Goal: Task Accomplishment & Management: Complete application form

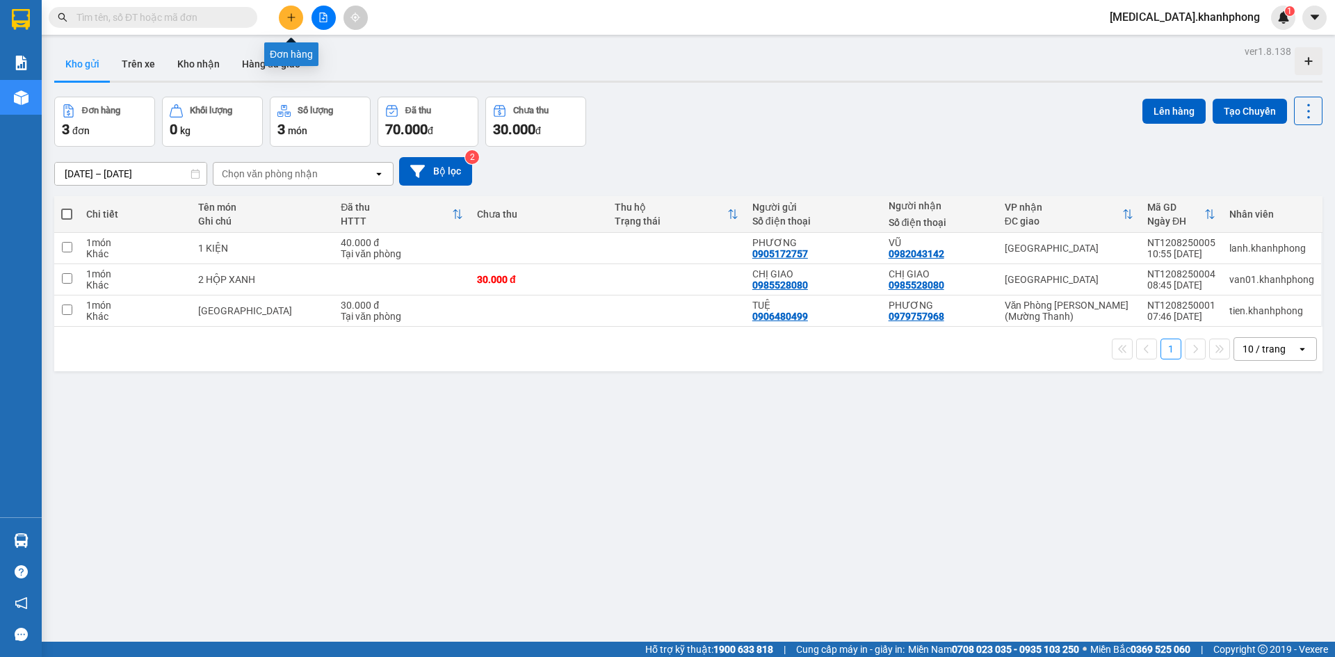
click at [291, 10] on button at bounding box center [291, 18] width 24 height 24
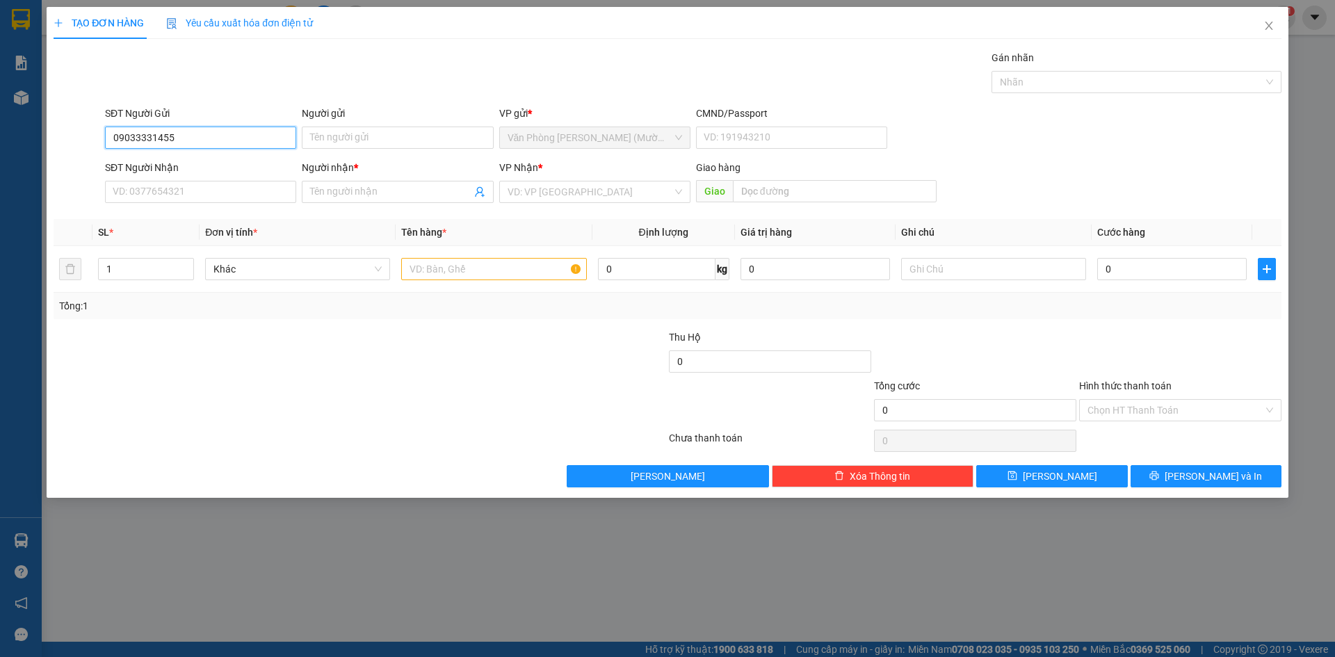
click at [152, 138] on input "09033331455" at bounding box center [200, 138] width 191 height 22
type input "0903331455"
click at [338, 138] on input "Người gửi" at bounding box center [397, 138] width 191 height 22
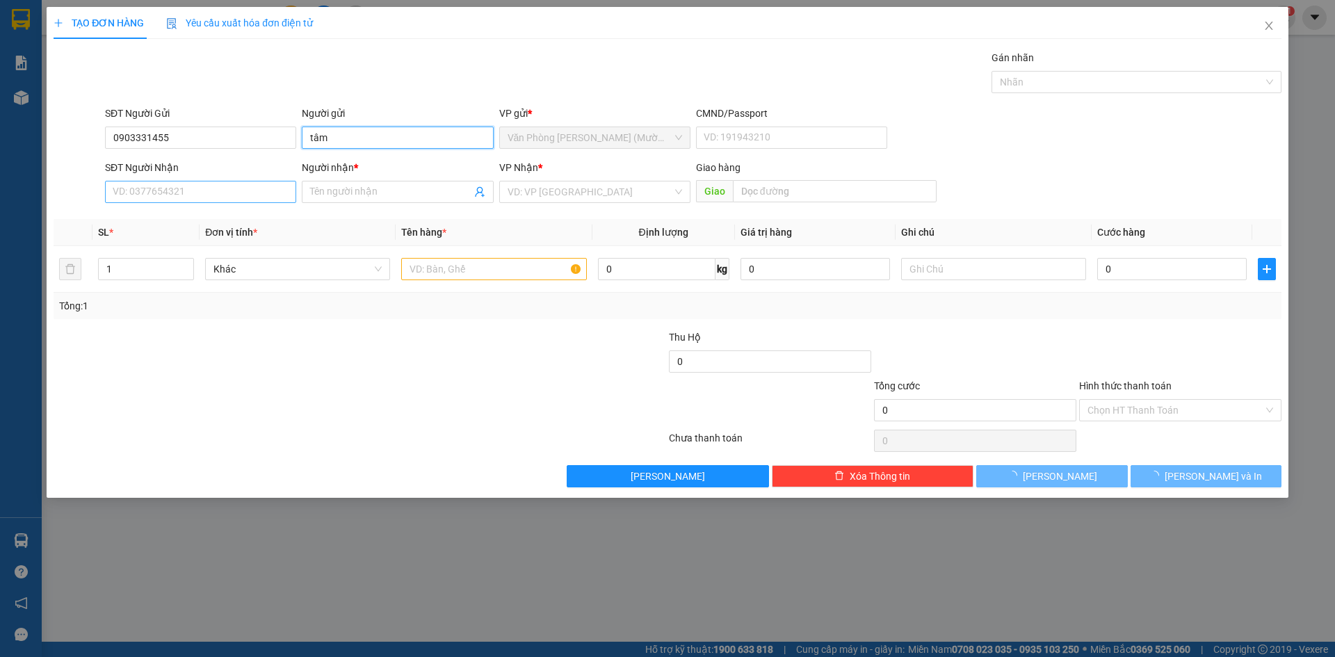
type input "tâm"
click at [198, 193] on input "SĐT Người Nhận" at bounding box center [200, 192] width 191 height 22
type input "0362228779"
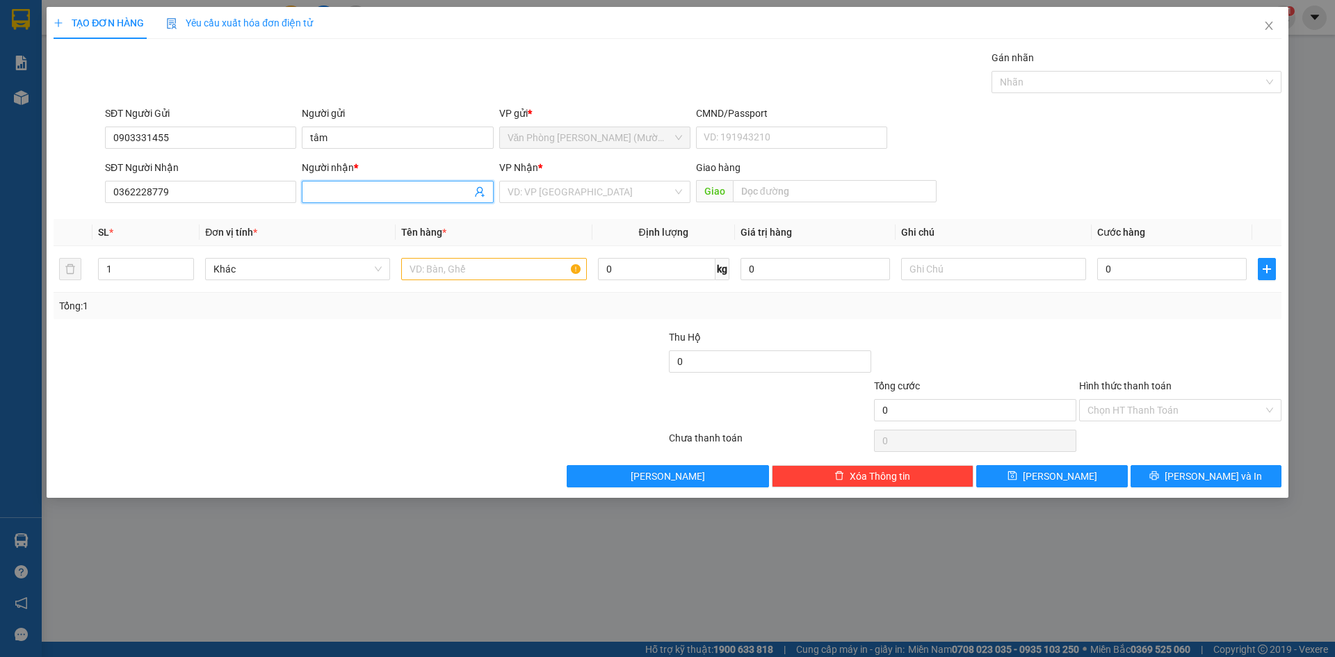
click at [362, 193] on input "Người nhận *" at bounding box center [390, 191] width 161 height 15
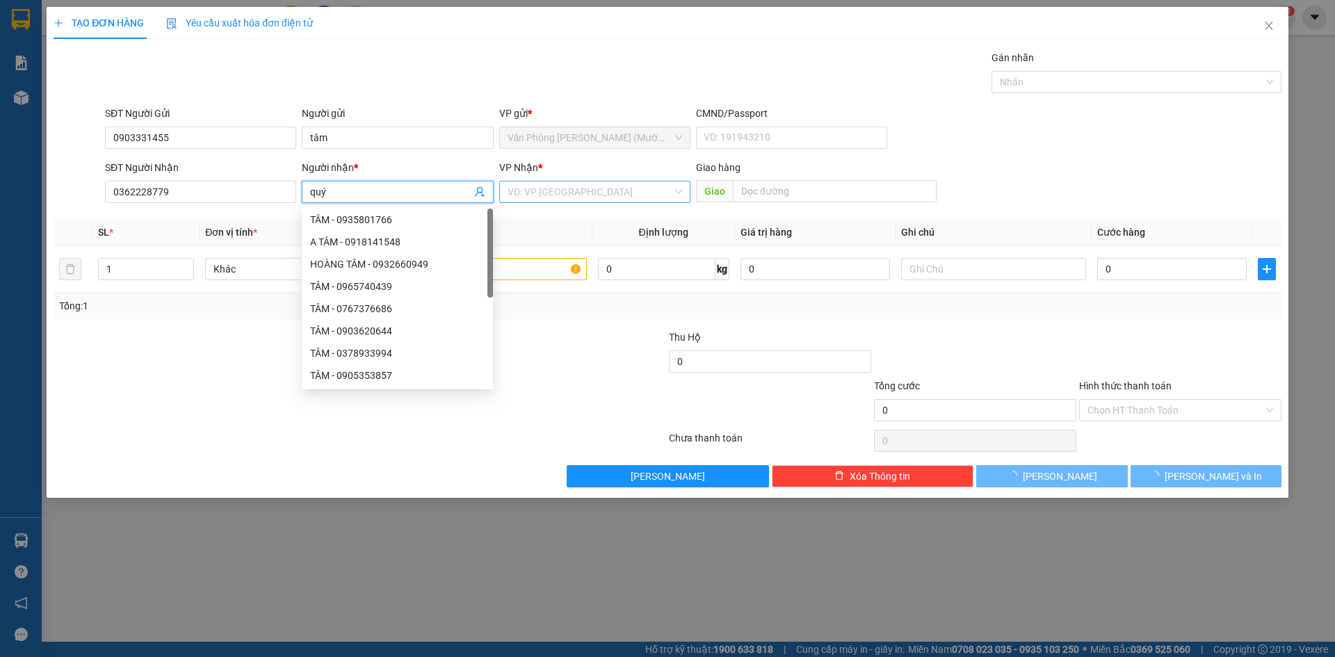
type input "quý"
click at [536, 195] on input "search" at bounding box center [590, 191] width 165 height 21
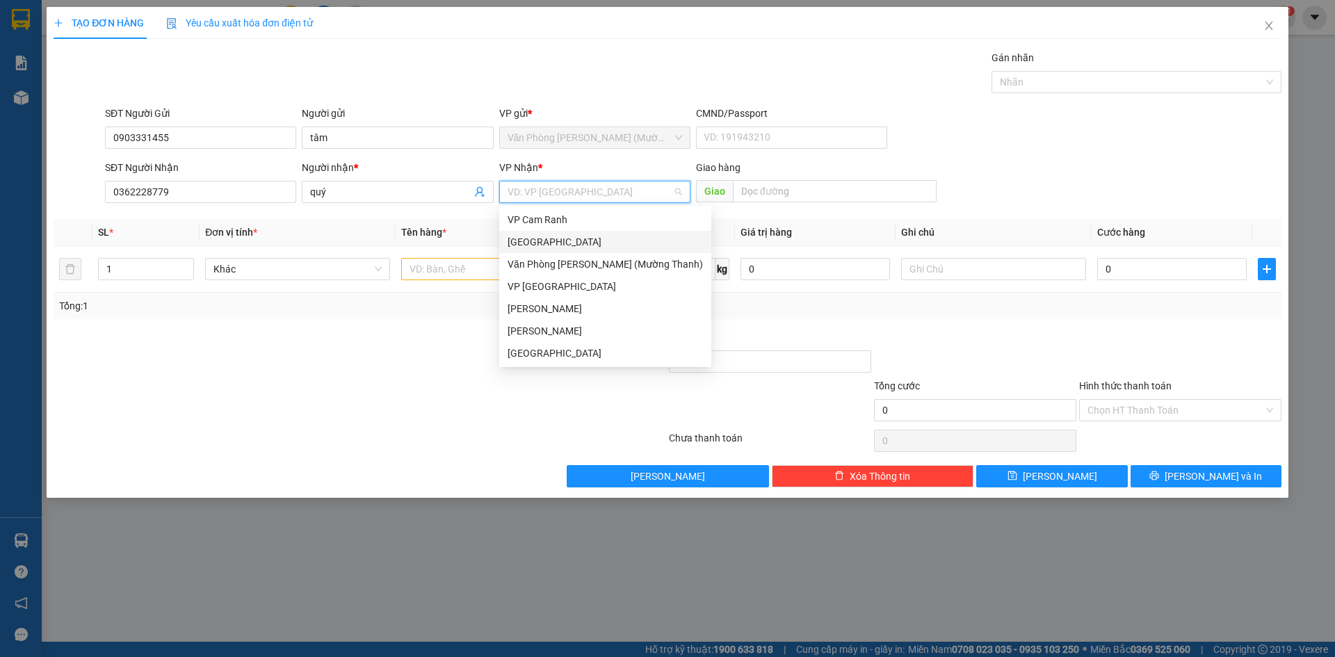
click at [572, 236] on div "[GEOGRAPHIC_DATA]" at bounding box center [605, 241] width 195 height 15
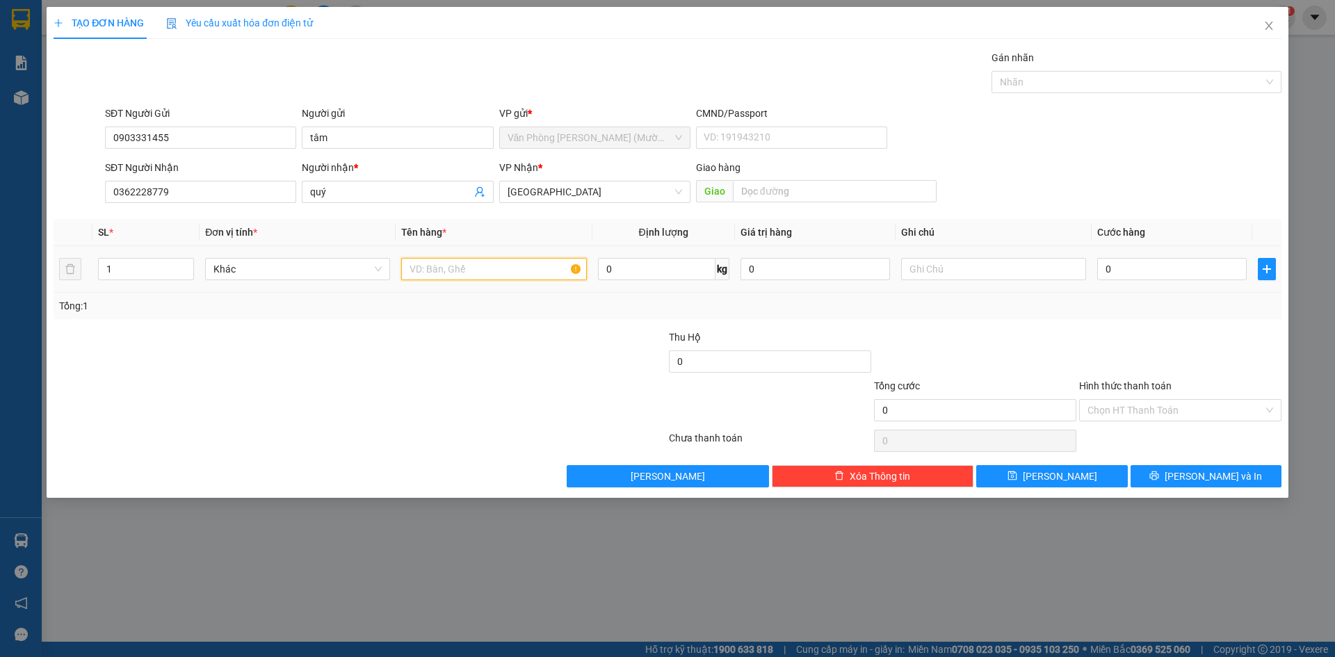
click at [503, 275] on input "text" at bounding box center [493, 269] width 185 height 22
type input "1 balo đỏ"
click at [1107, 270] on input "0" at bounding box center [1171, 269] width 149 height 22
type input "4"
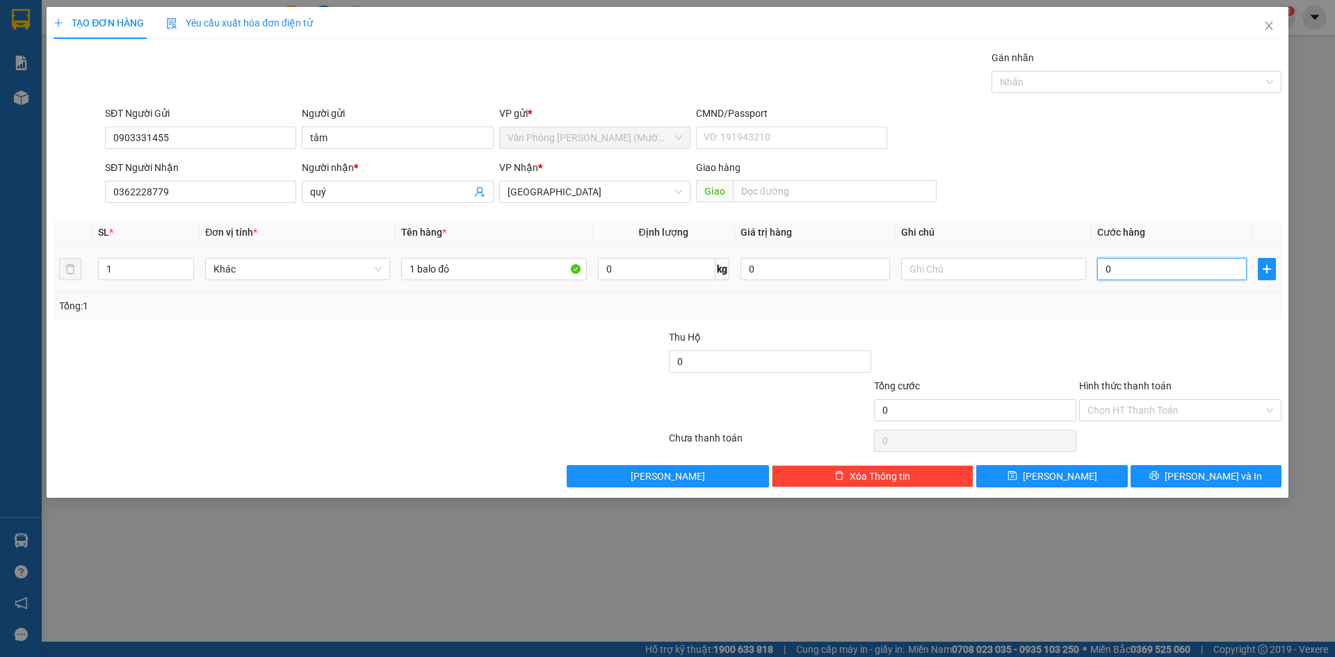
type input "4"
type input "40"
type input "40.000"
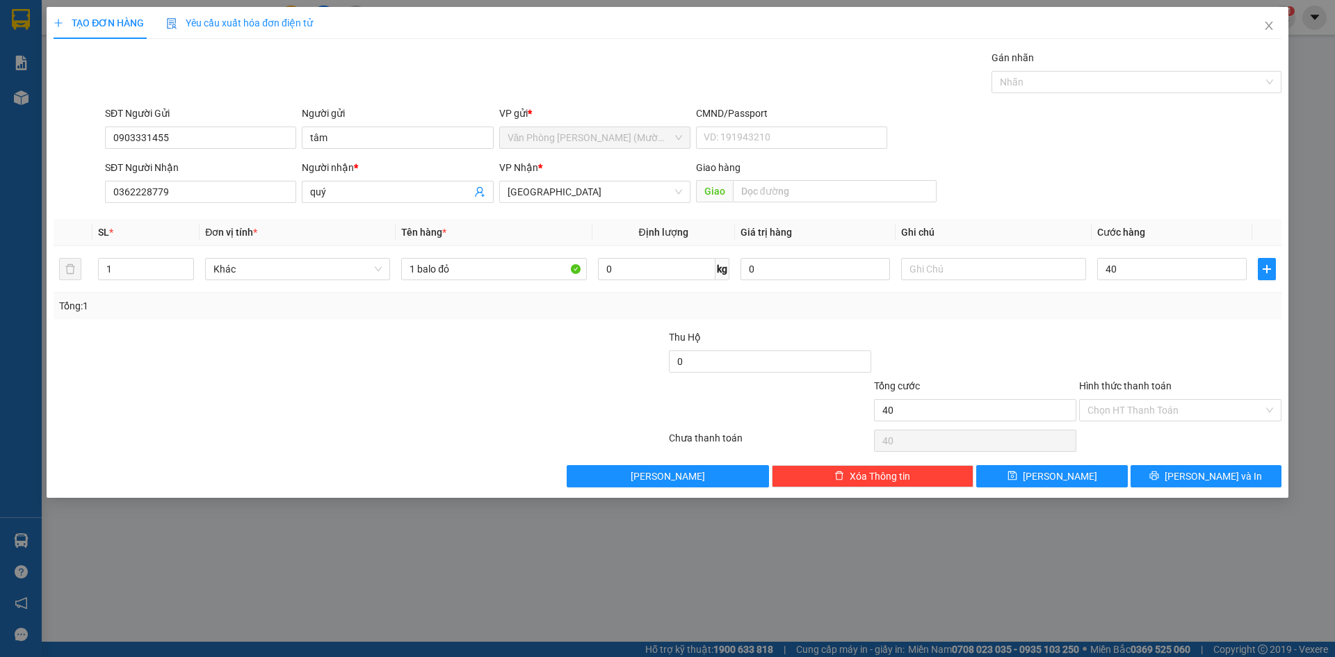
type input "40.000"
click at [1124, 349] on div at bounding box center [1180, 354] width 205 height 49
click at [1137, 406] on input "Hình thức thanh toán" at bounding box center [1175, 410] width 176 height 21
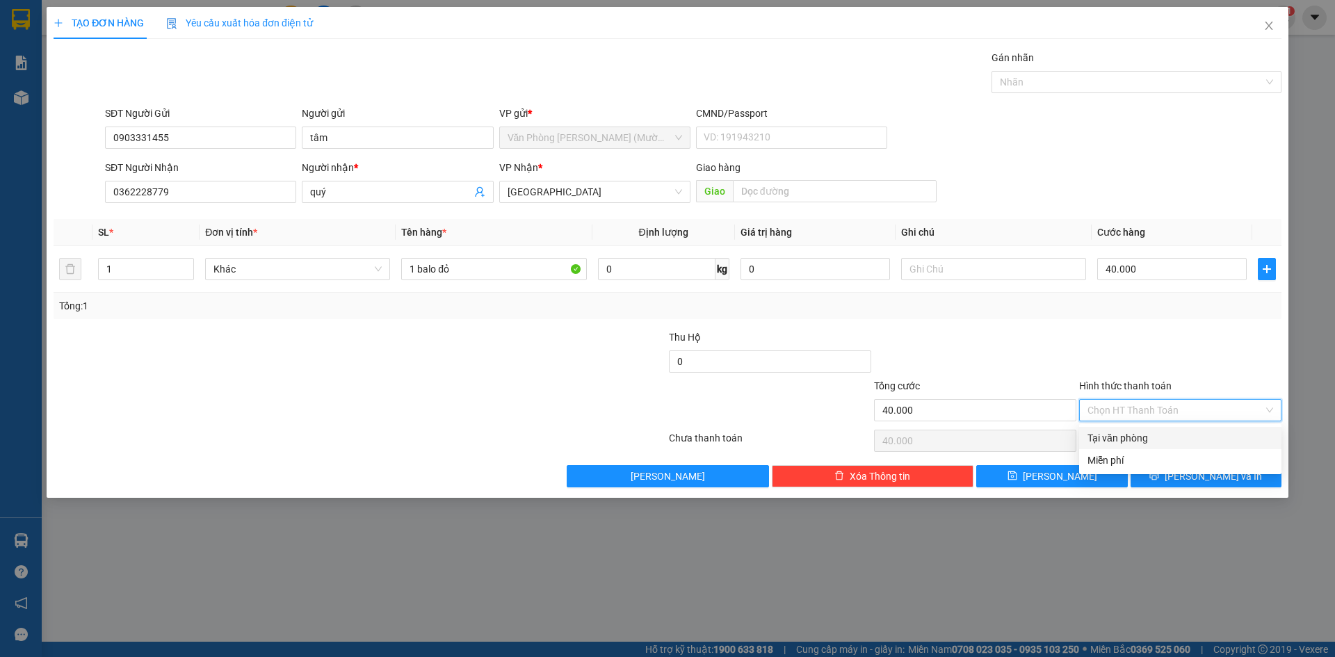
click at [1146, 435] on div "Tại văn phòng" at bounding box center [1180, 437] width 186 height 15
type input "0"
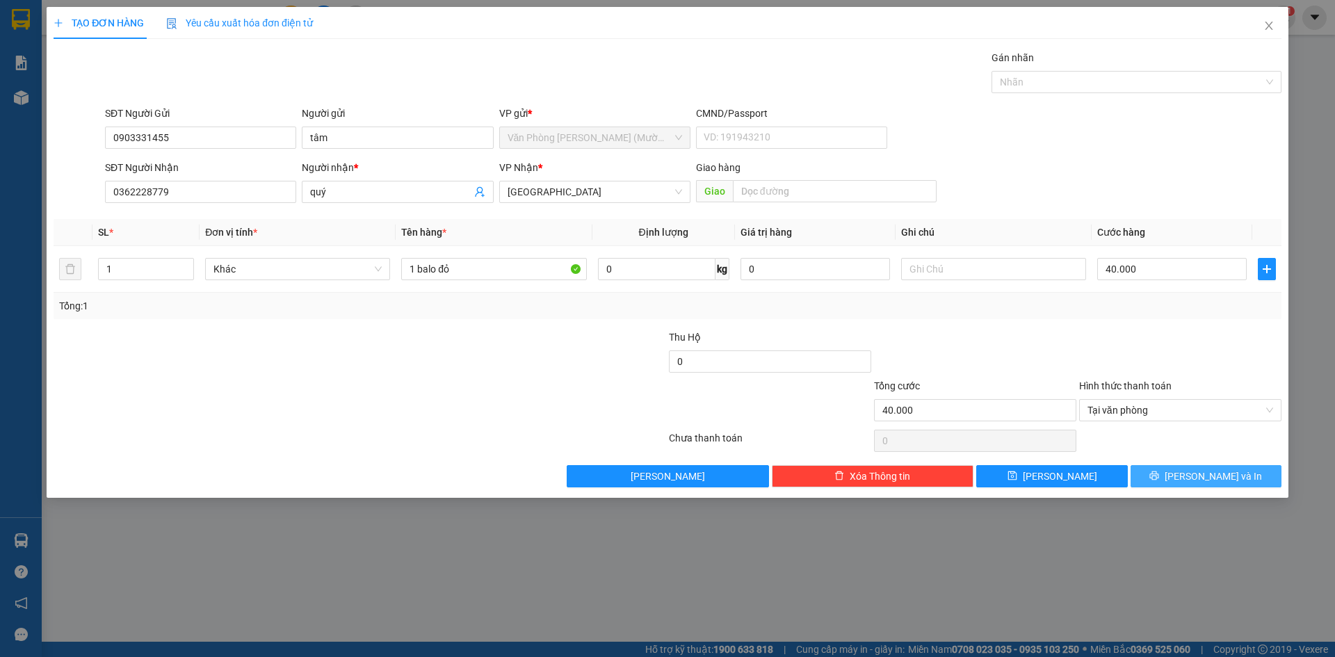
click at [1159, 475] on icon "printer" at bounding box center [1154, 476] width 10 height 10
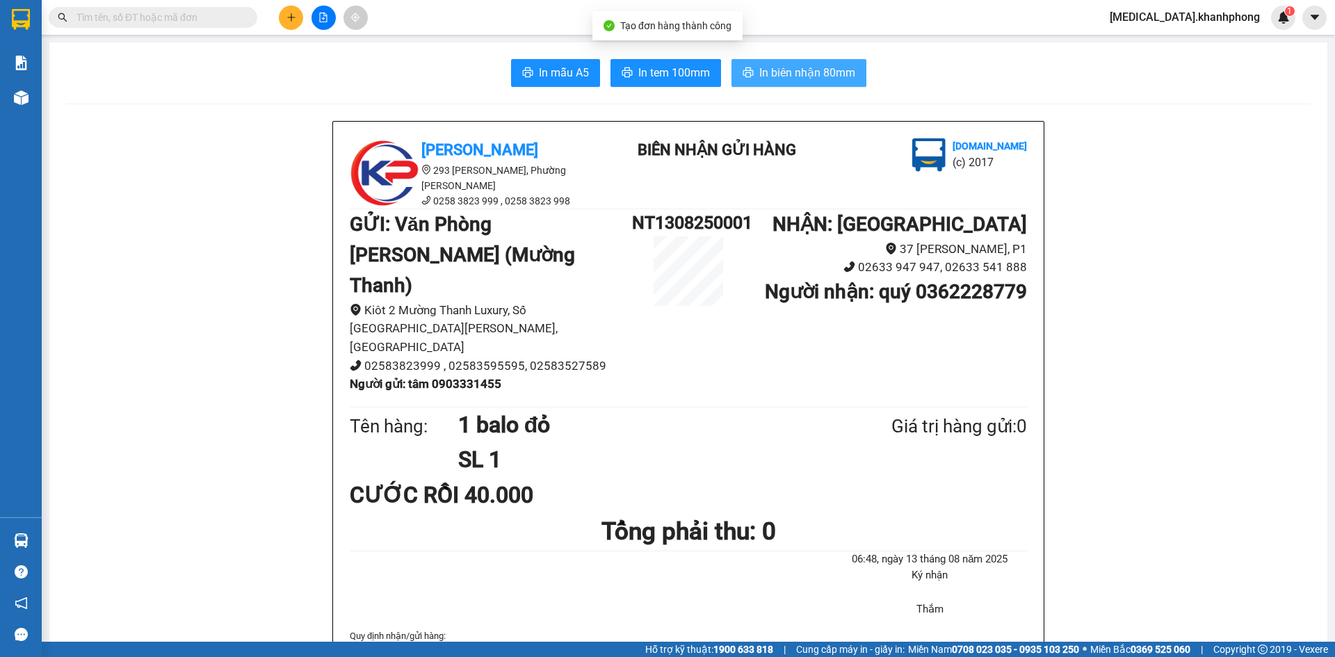
click at [774, 62] on button "In biên nhận 80mm" at bounding box center [798, 73] width 135 height 28
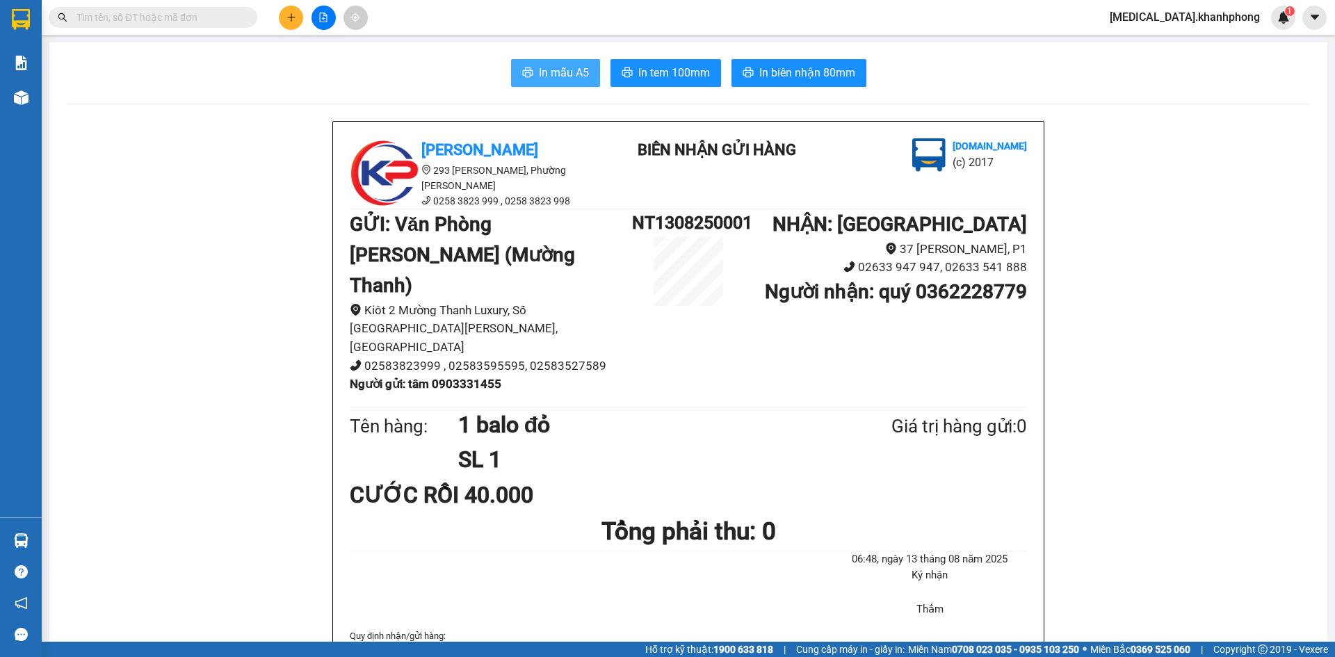
click at [539, 74] on span "In mẫu A5" at bounding box center [564, 72] width 50 height 17
